Goal: Find contact information: Find contact information

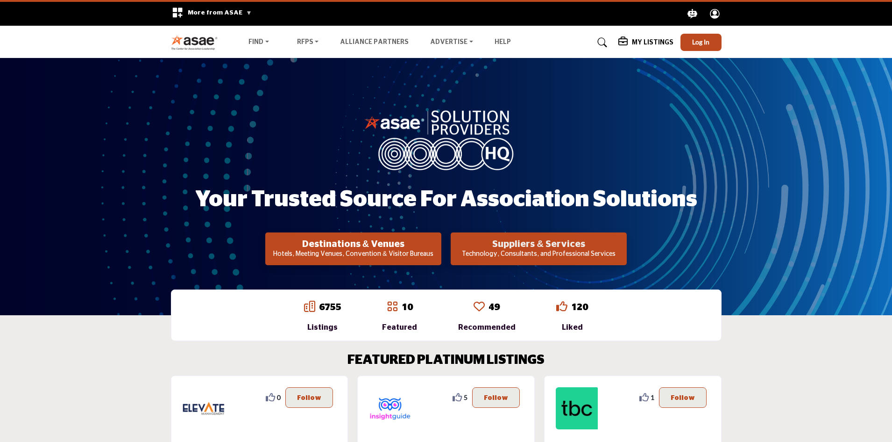
click at [439, 246] on h2 "Suppliers & Services" at bounding box center [353, 243] width 171 height 11
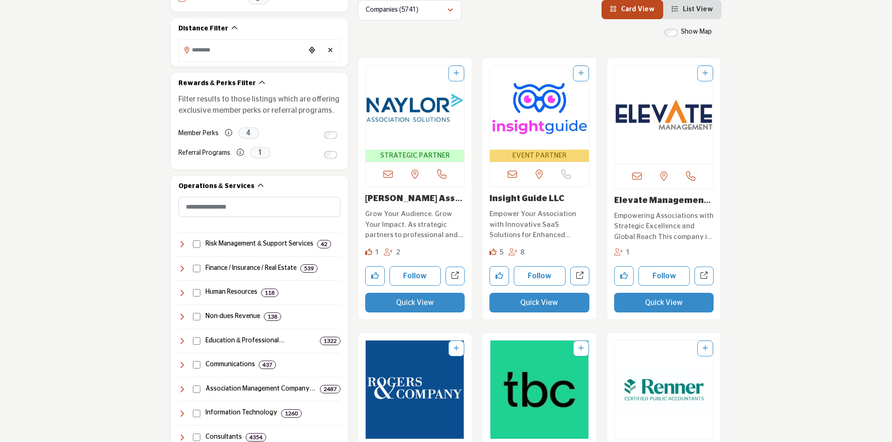
scroll to position [280, 0]
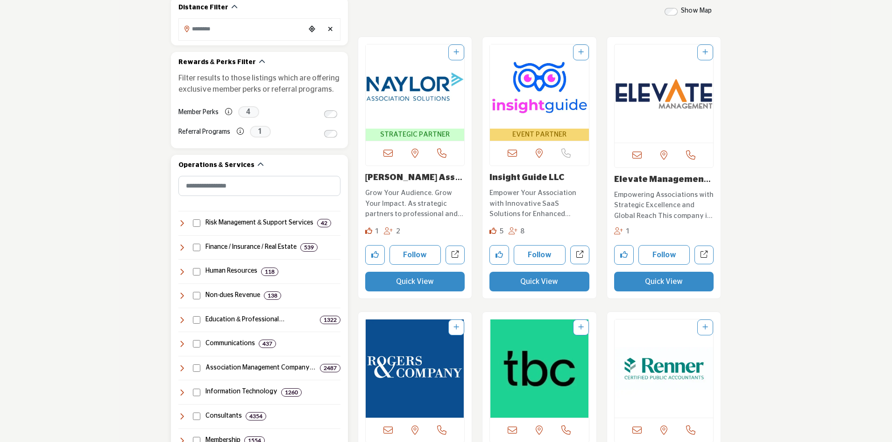
click at [185, 320] on icon at bounding box center [181, 319] width 7 height 7
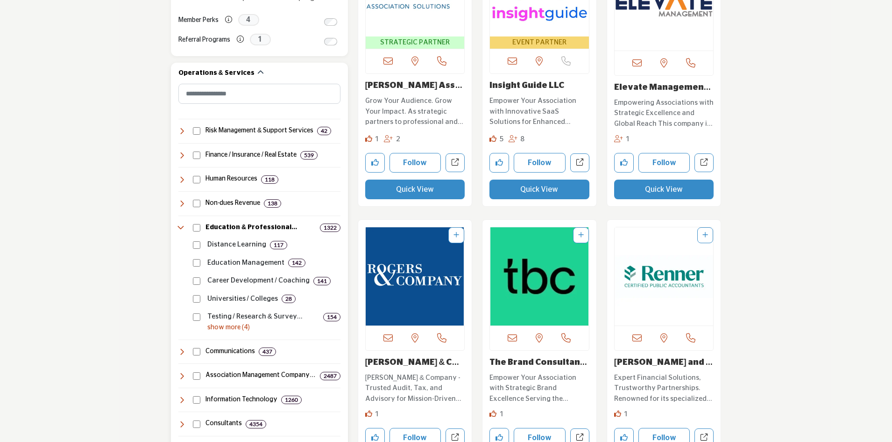
scroll to position [374, 0]
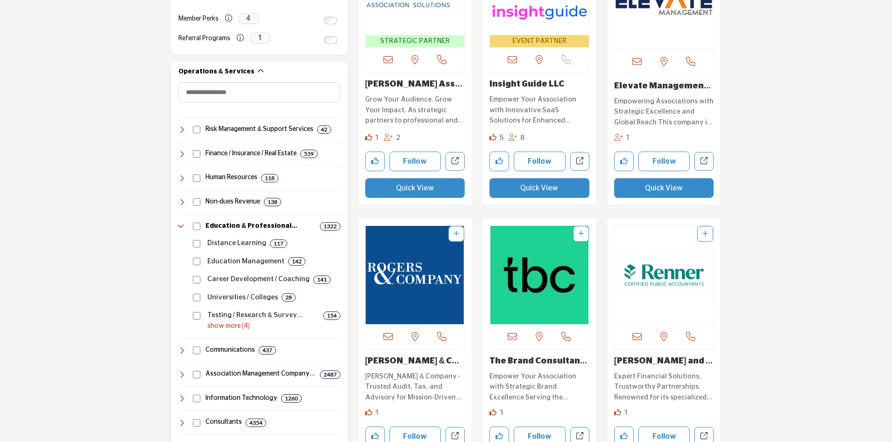
click at [242, 330] on p "show more (4)" at bounding box center [273, 326] width 133 height 10
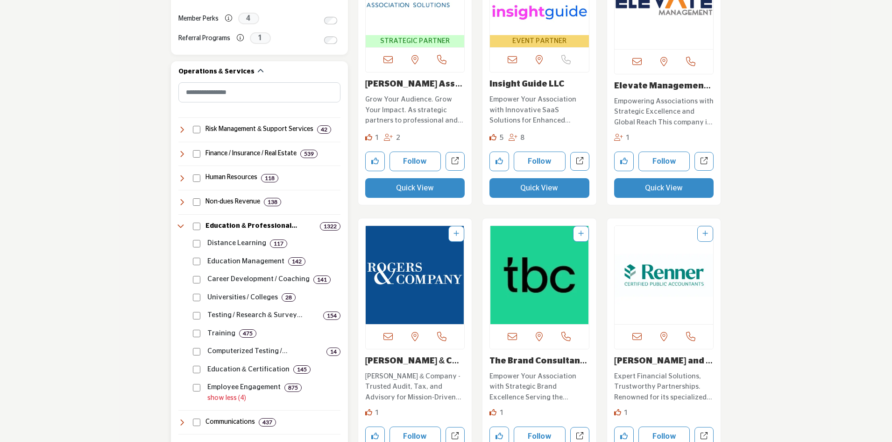
click at [233, 263] on p "Education Management" at bounding box center [245, 261] width 77 height 11
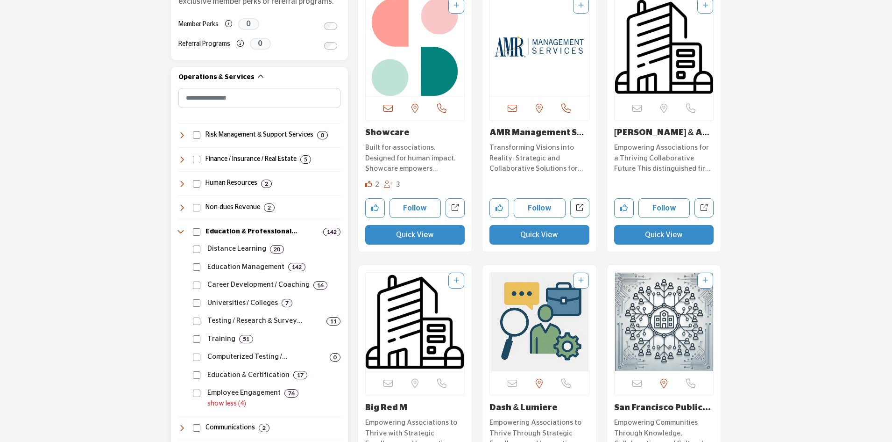
scroll to position [374, 0]
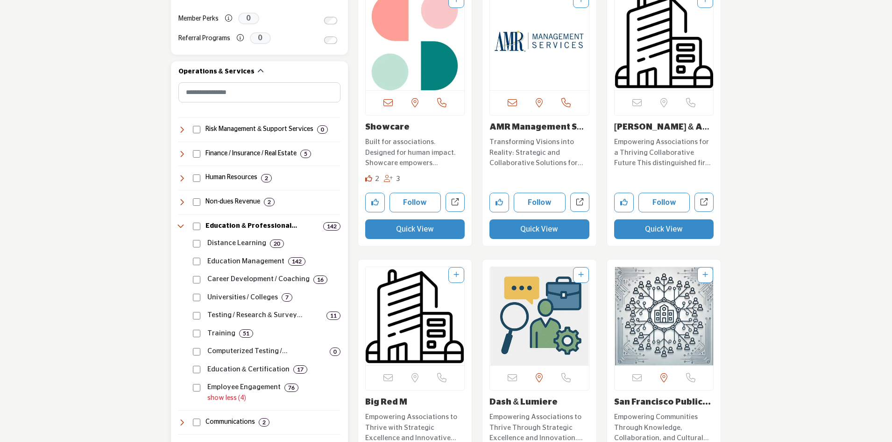
click at [250, 262] on p "Education Management" at bounding box center [245, 261] width 77 height 11
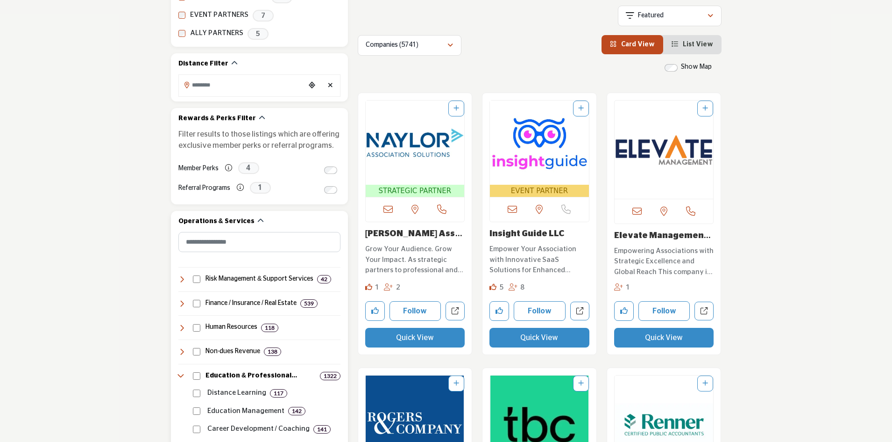
scroll to position [327, 0]
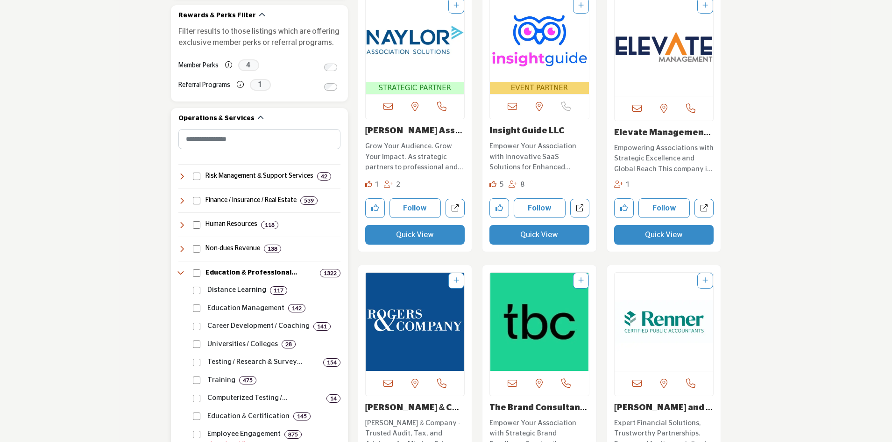
click at [222, 291] on p "Distance Learning" at bounding box center [236, 290] width 59 height 11
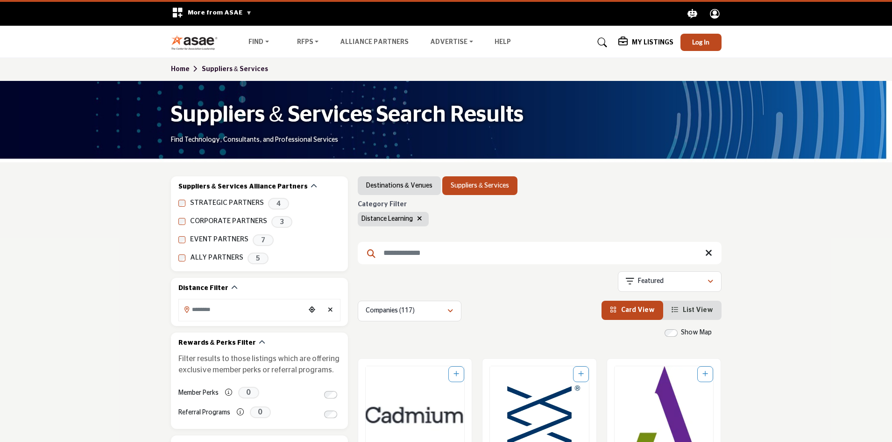
click at [177, 67] on link "Home" at bounding box center [186, 69] width 31 height 7
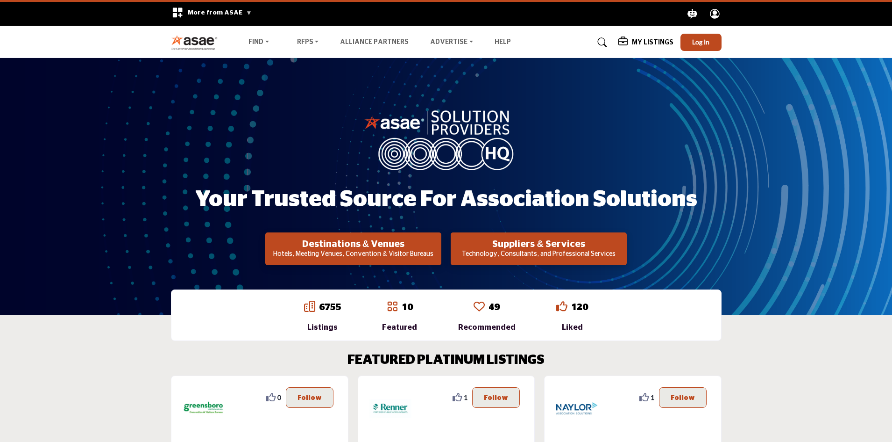
click at [439, 248] on h2 "Suppliers & Services" at bounding box center [353, 243] width 171 height 11
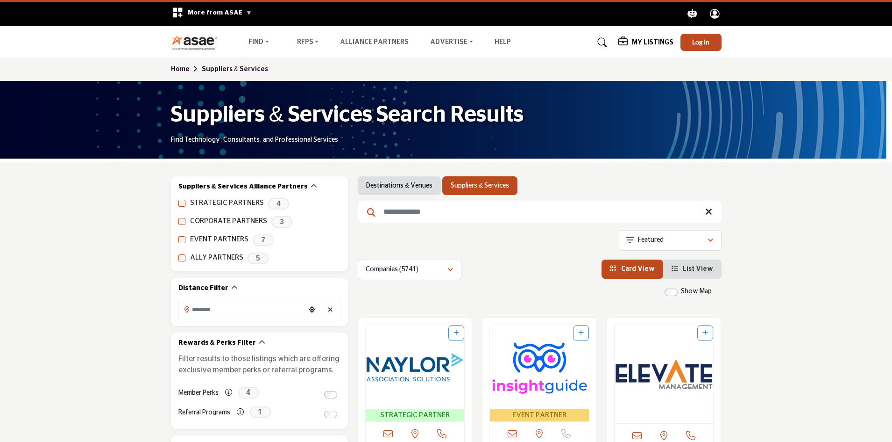
click at [443, 209] on input "Search Keyword" at bounding box center [540, 211] width 364 height 22
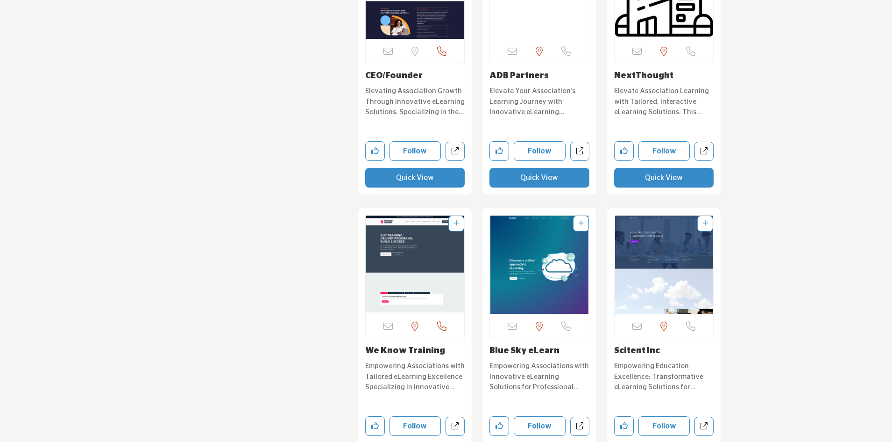
scroll to position [2663, 0]
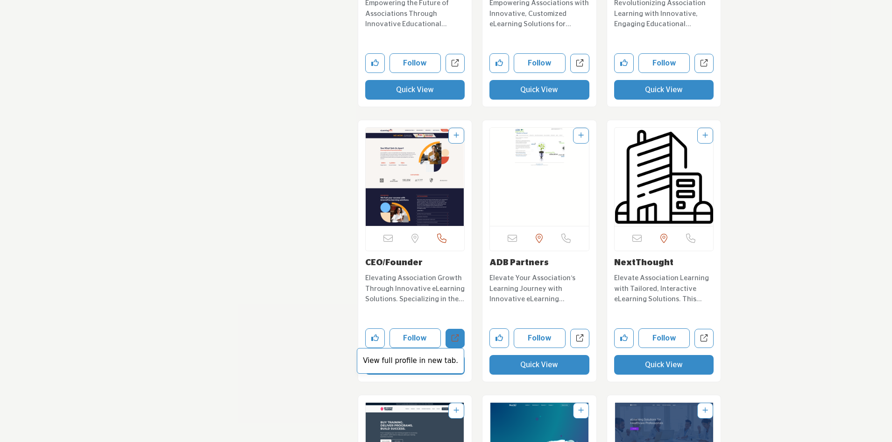
type input "*********"
click at [453, 341] on icon "Open ceofounder in new tab" at bounding box center [455, 337] width 7 height 7
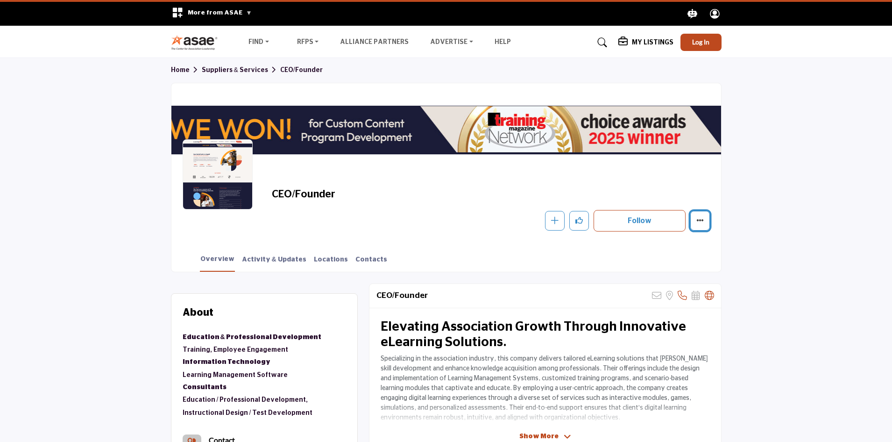
click at [701, 223] on icon "More details" at bounding box center [700, 219] width 7 height 7
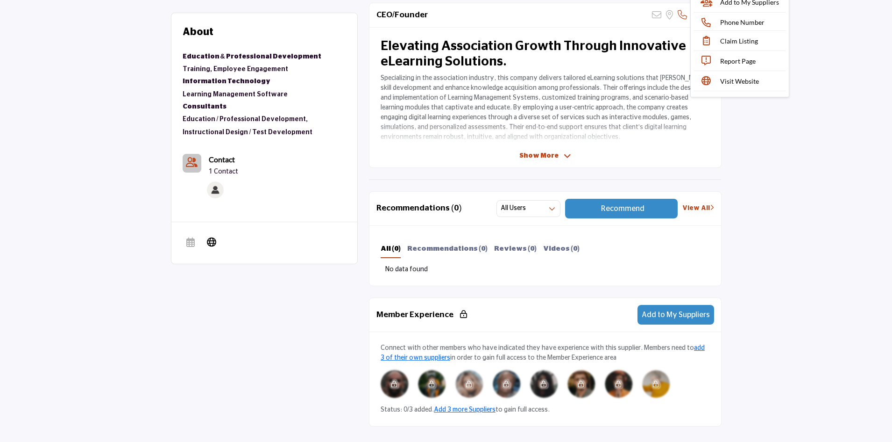
scroll to position [234, 0]
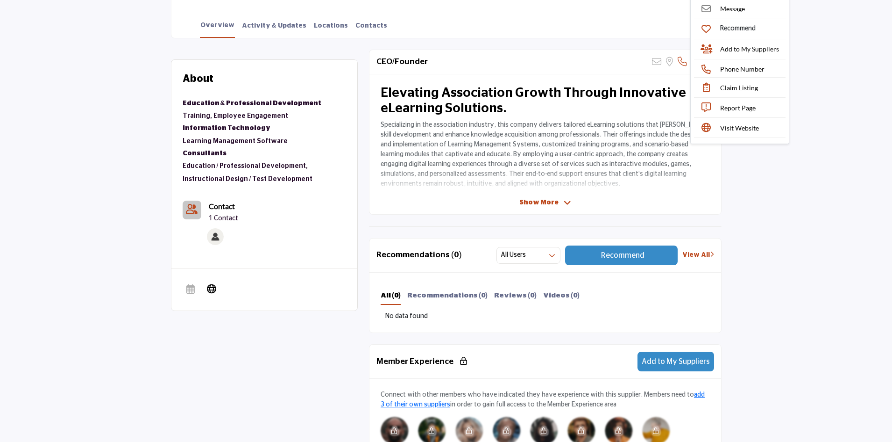
click at [212, 214] on p "1 Contact" at bounding box center [223, 218] width 29 height 9
